Goal: Navigation & Orientation: Find specific page/section

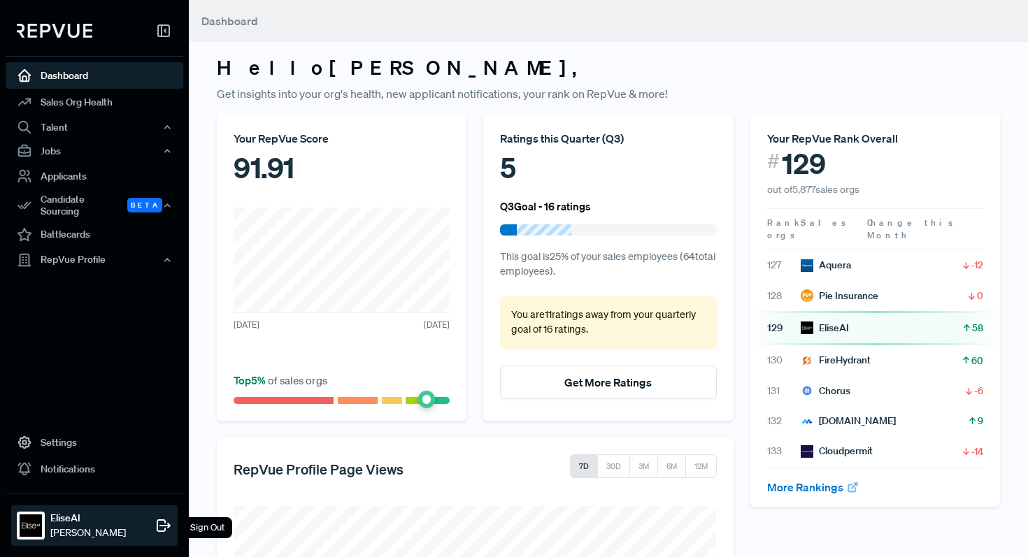
click at [140, 528] on div "[PERSON_NAME] [PERSON_NAME] Sign Out" at bounding box center [94, 526] width 166 height 41
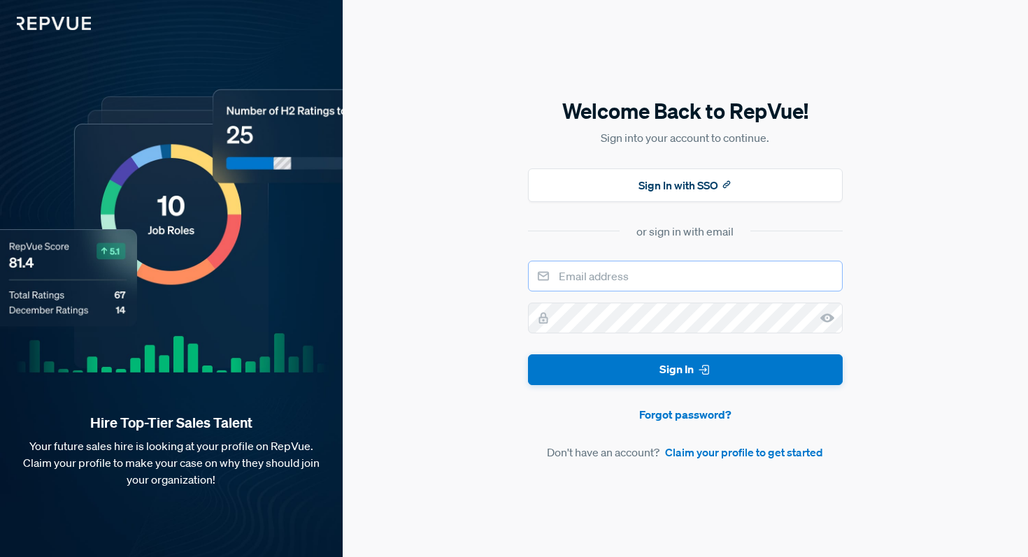
type input "[PERSON_NAME][EMAIL_ADDRESS][DOMAIN_NAME]"
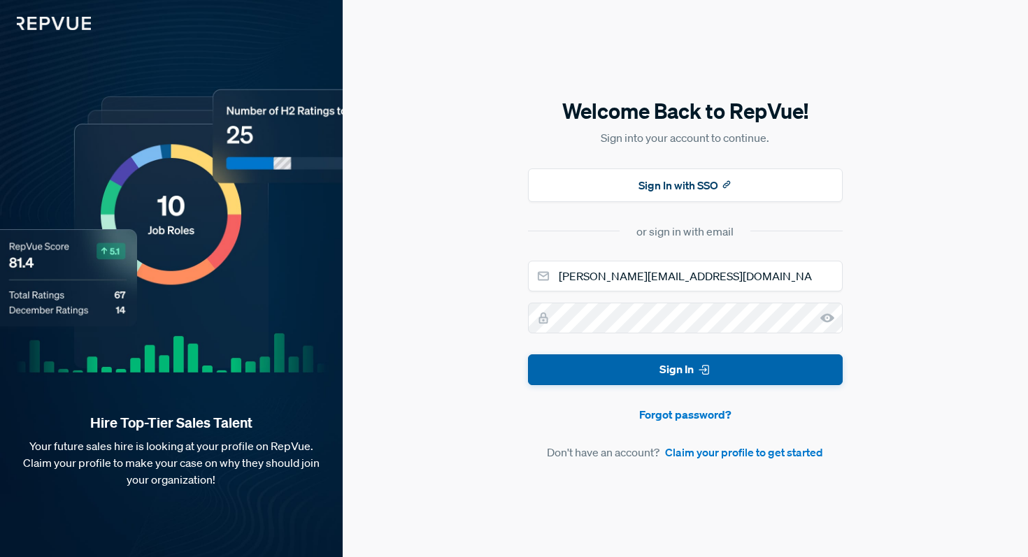
click at [655, 360] on button "Sign In" at bounding box center [685, 370] width 315 height 31
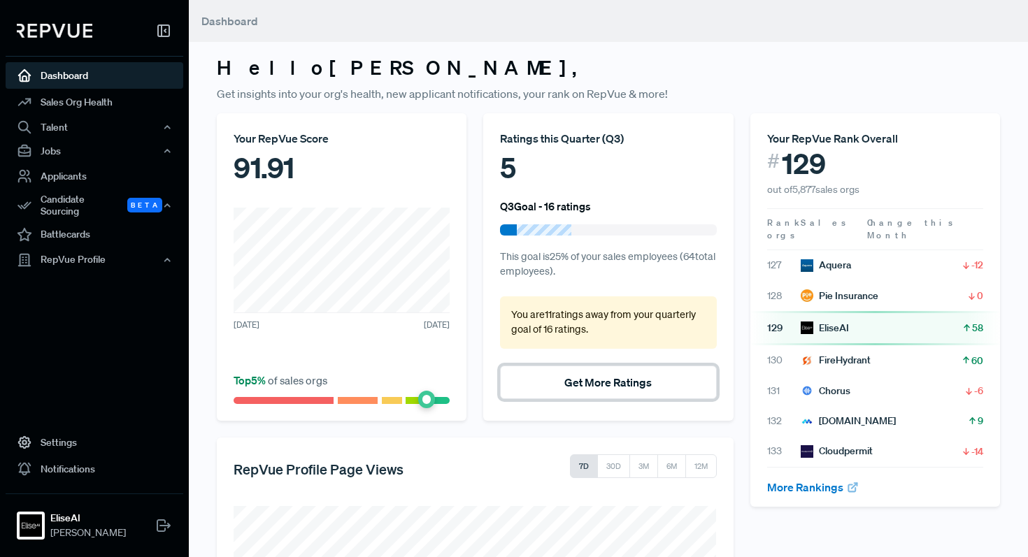
click at [553, 385] on button "Get More Ratings" at bounding box center [608, 383] width 216 height 34
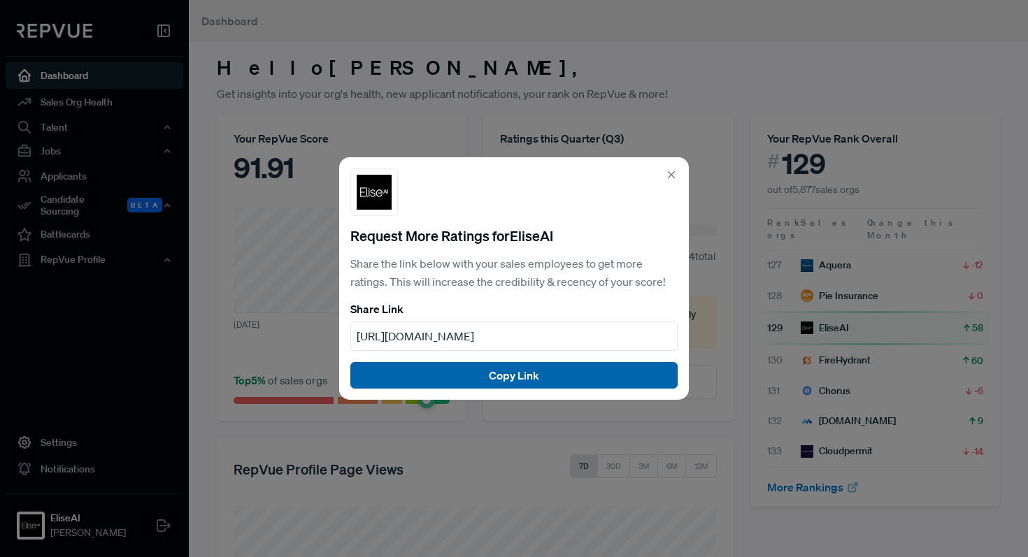
click at [529, 377] on button "Copy Link" at bounding box center [513, 375] width 327 height 27
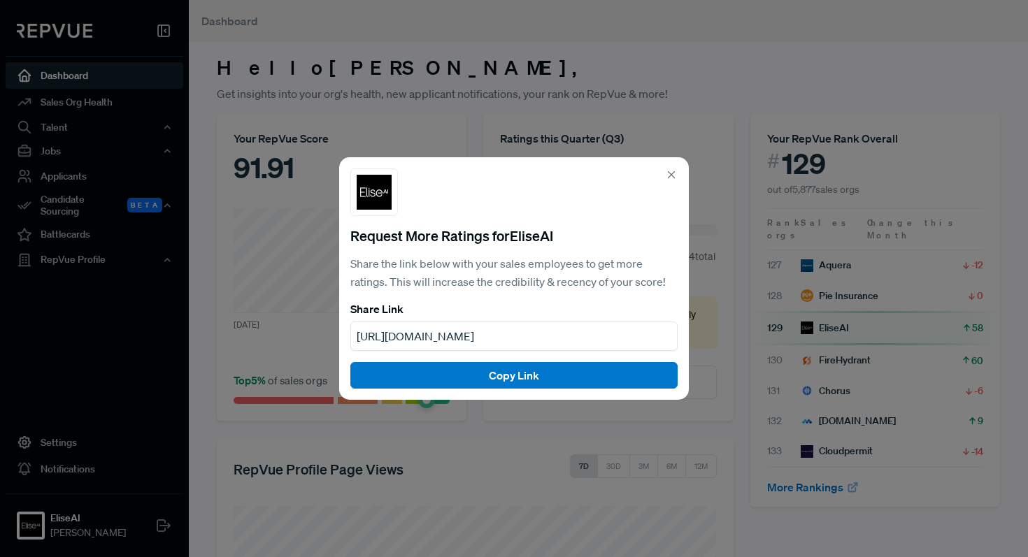
click at [677, 176] on icon at bounding box center [671, 175] width 13 height 13
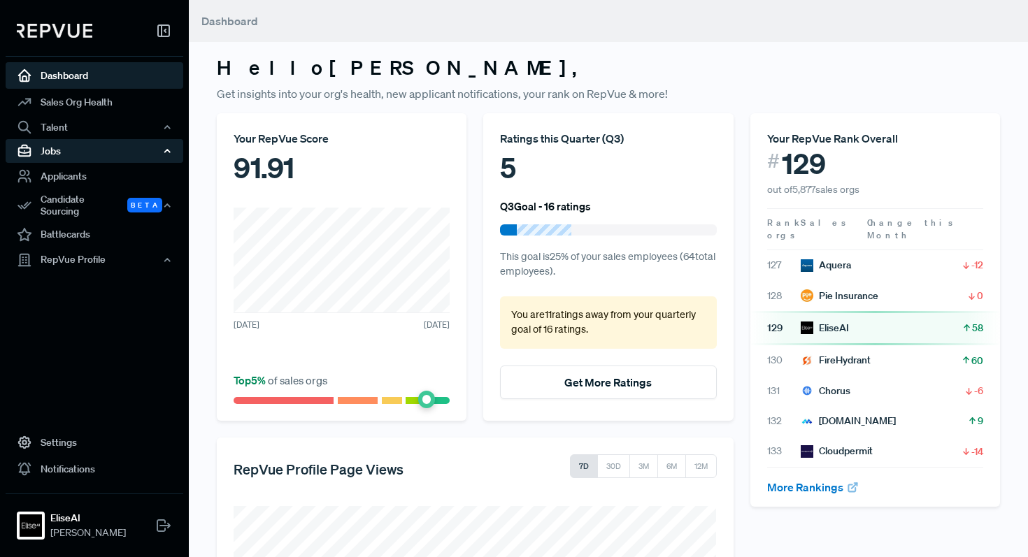
click at [155, 152] on div "Jobs" at bounding box center [95, 151] width 178 height 24
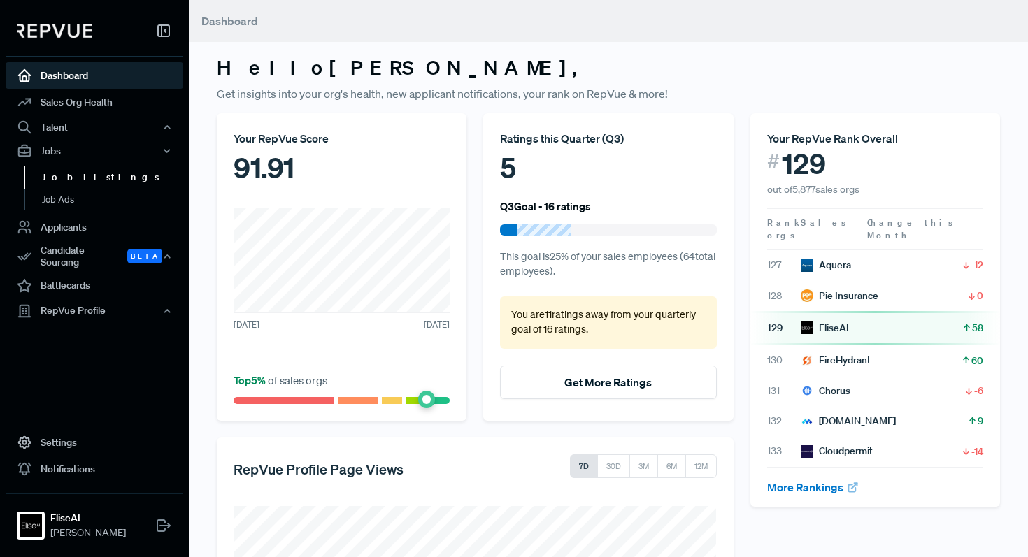
click at [127, 178] on link "Job Listings" at bounding box center [113, 177] width 178 height 22
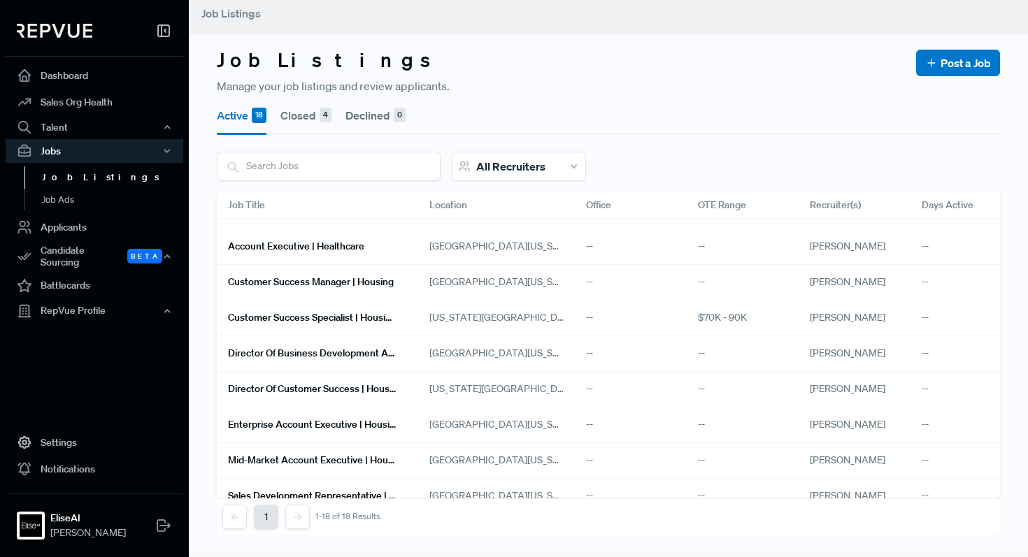
scroll to position [23, 0]
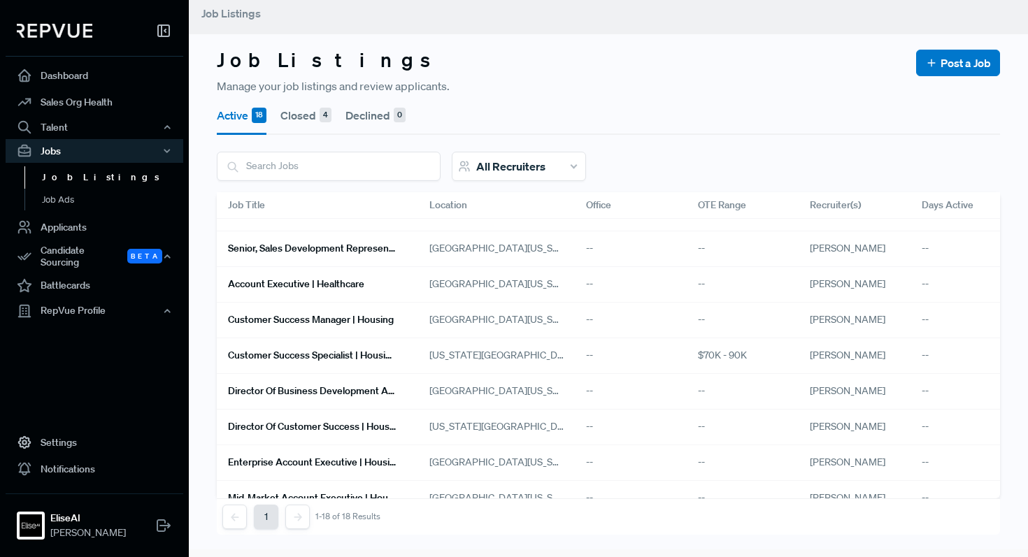
click at [919, 392] on div "--" at bounding box center [967, 392] width 112 height 36
click at [925, 392] on div "--" at bounding box center [967, 392] width 112 height 36
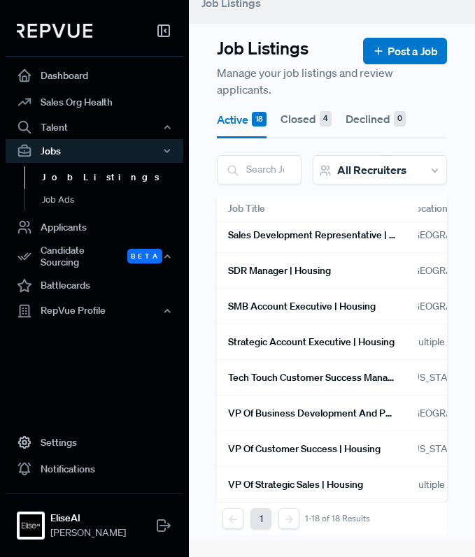
scroll to position [362, 0]
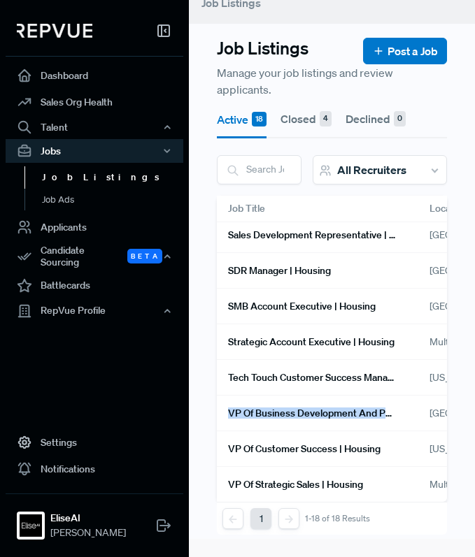
copy h6 "VP of Business Development and Partnerships | Healthcare"
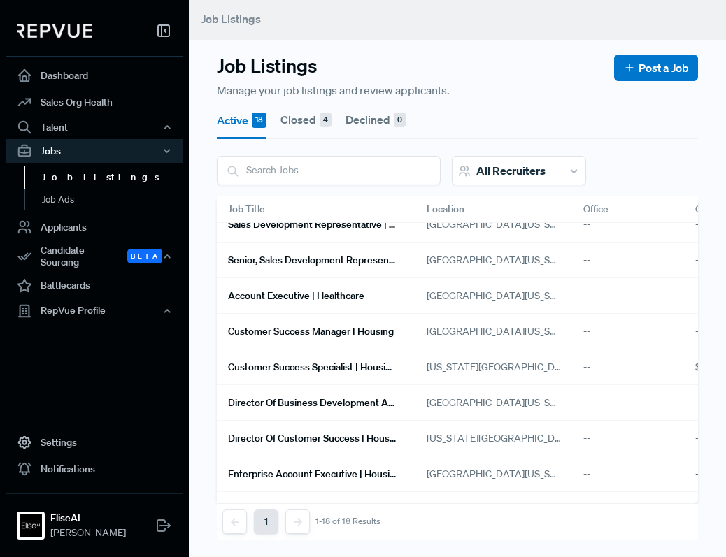
scroll to position [0, 0]
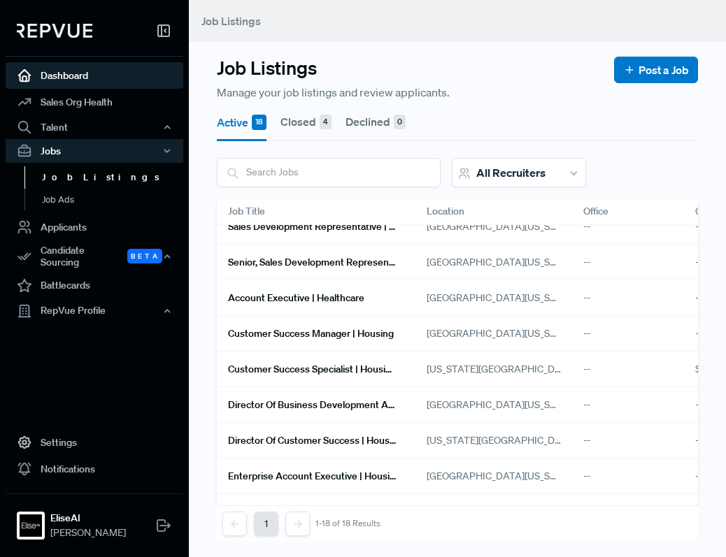
click at [106, 73] on link "Dashboard" at bounding box center [95, 75] width 178 height 27
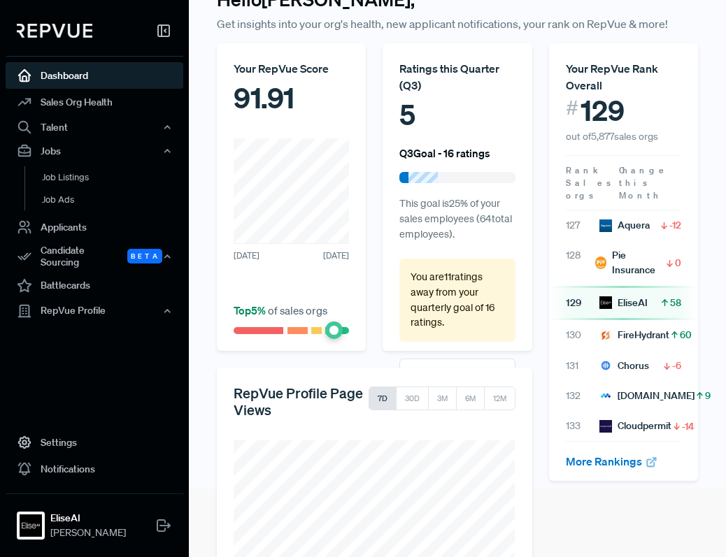
scroll to position [131, 0]
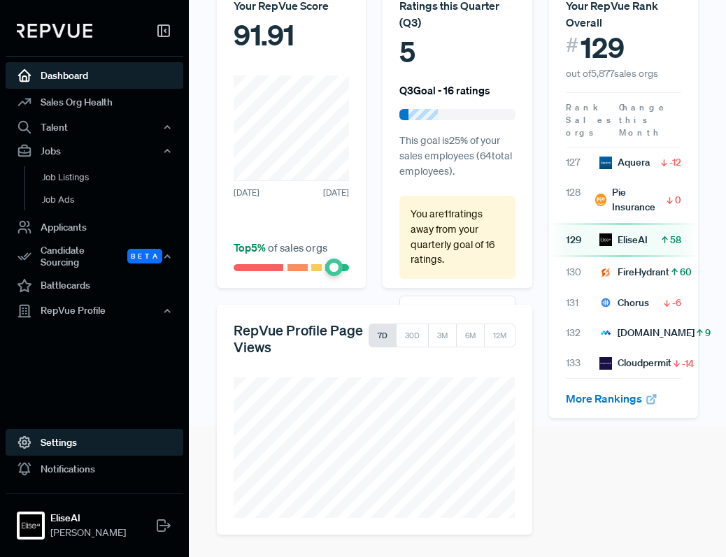
click at [85, 442] on link "Settings" at bounding box center [95, 442] width 178 height 27
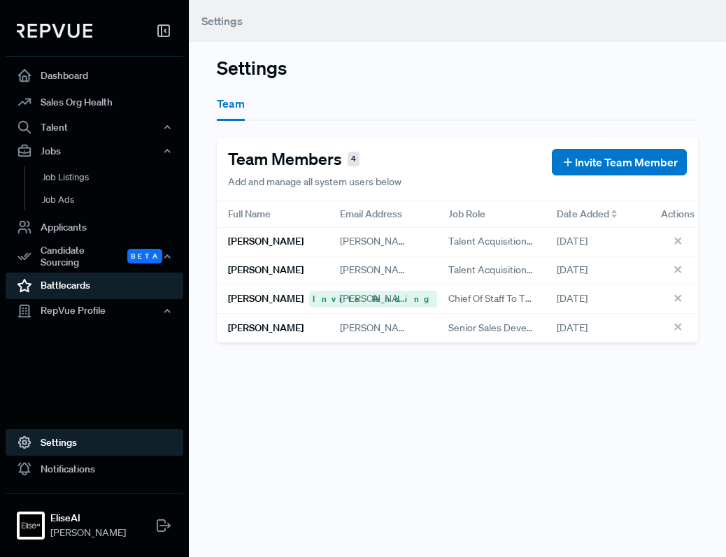
click at [140, 279] on link "Battlecards" at bounding box center [95, 286] width 178 height 27
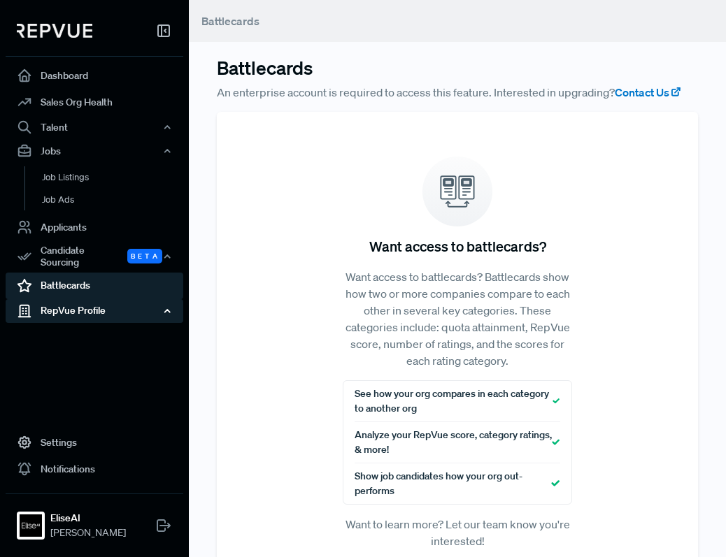
click at [136, 303] on div "RepVue Profile" at bounding box center [95, 311] width 178 height 24
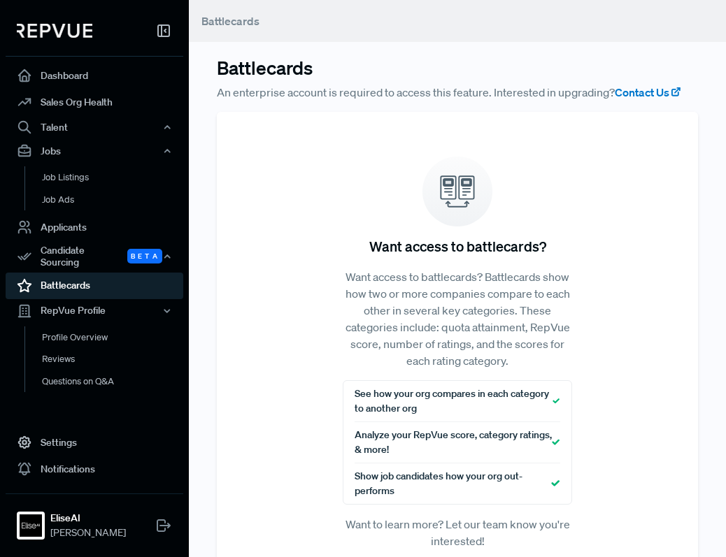
scroll to position [21, 0]
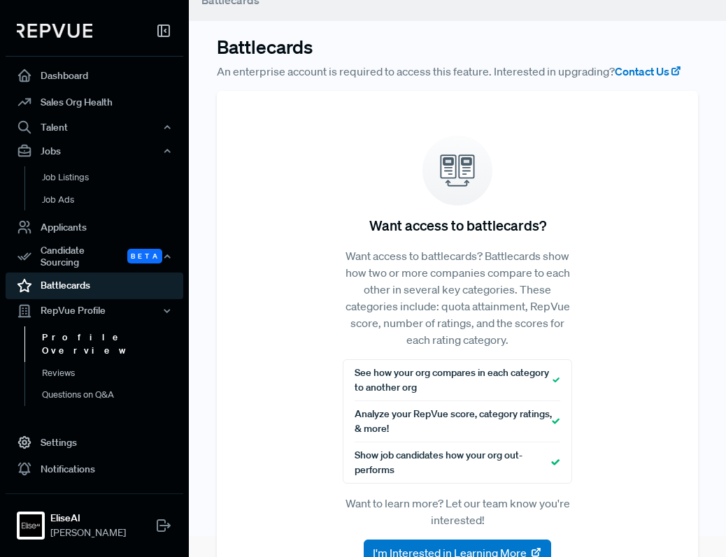
click at [75, 332] on link "Profile Overview" at bounding box center [113, 345] width 178 height 36
